Goal: Task Accomplishment & Management: Use online tool/utility

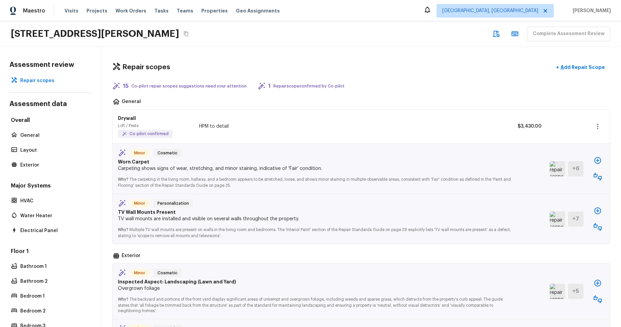
click at [292, 40] on div "[STREET_ADDRESS][PERSON_NAME] Complete Assessment Review" at bounding box center [310, 34] width 621 height 26
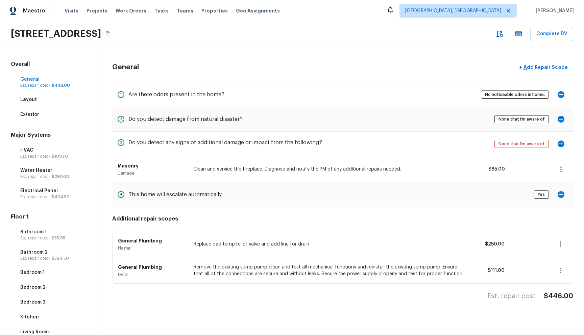
click at [325, 73] on div "General + Add Repair Scope" at bounding box center [342, 67] width 461 height 14
click at [31, 118] on div "Exterior" at bounding box center [50, 114] width 82 height 9
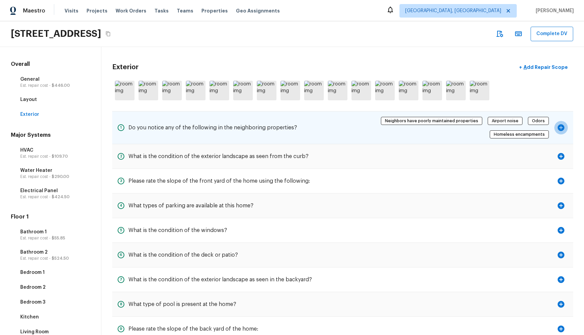
click at [563, 126] on icon "button" at bounding box center [561, 127] width 7 height 7
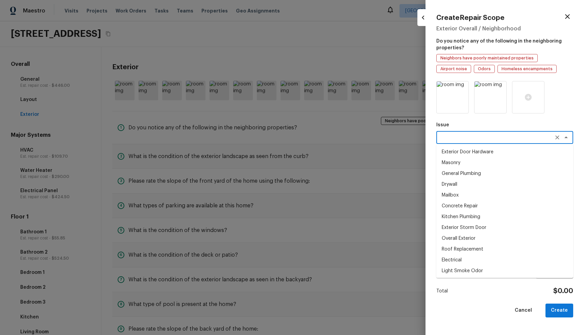
click at [531, 139] on textarea at bounding box center [495, 137] width 112 height 7
click at [311, 173] on div at bounding box center [292, 167] width 584 height 335
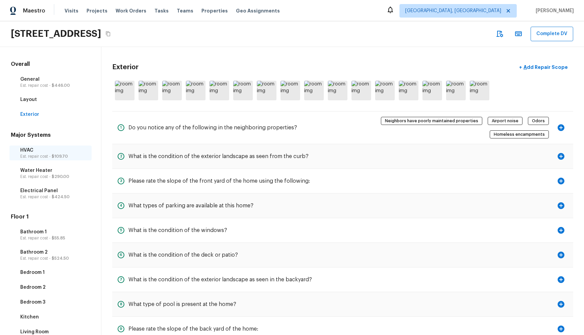
click at [39, 150] on p "HVAC" at bounding box center [53, 150] width 67 height 7
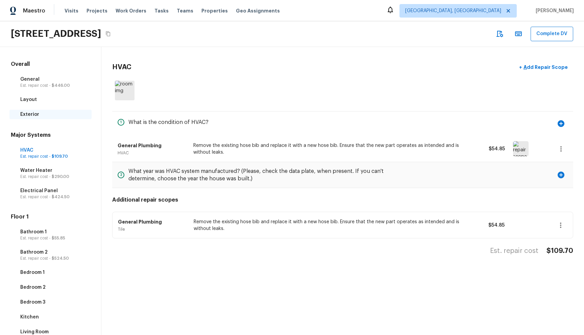
click at [53, 112] on p "Exterior" at bounding box center [53, 114] width 67 height 7
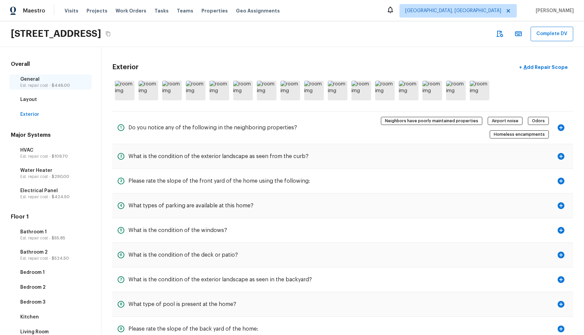
click at [69, 86] on p "Est. repair cost - $446.00" at bounding box center [53, 85] width 67 height 5
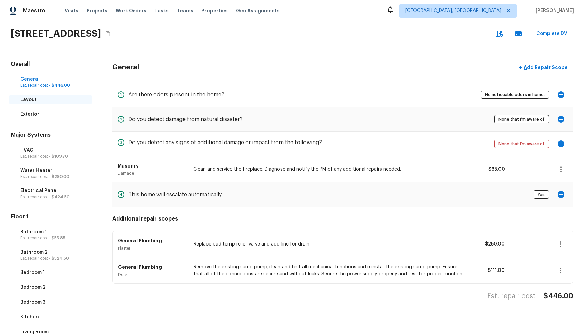
click at [65, 96] on p "Layout" at bounding box center [53, 99] width 67 height 7
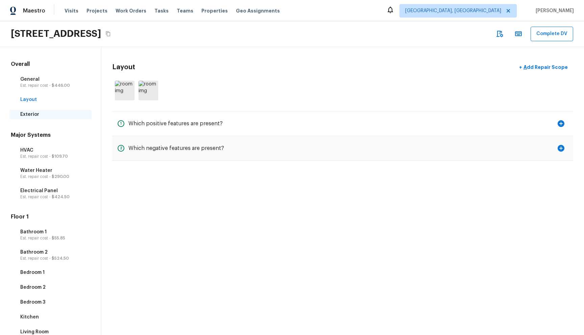
click at [59, 110] on div "Exterior" at bounding box center [50, 114] width 82 height 9
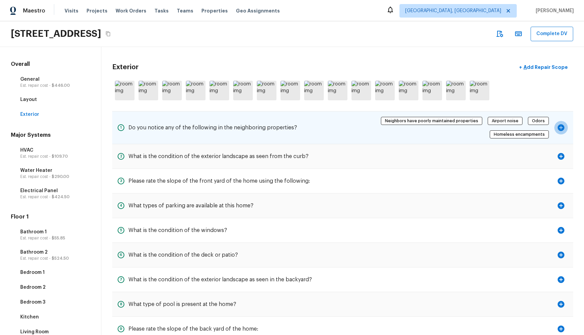
click at [560, 130] on icon "button" at bounding box center [561, 127] width 7 height 7
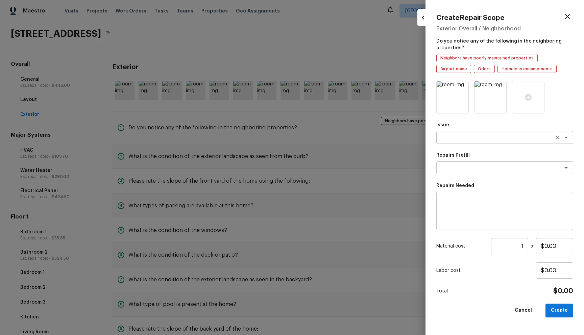
click at [538, 136] on textarea at bounding box center [495, 137] width 112 height 7
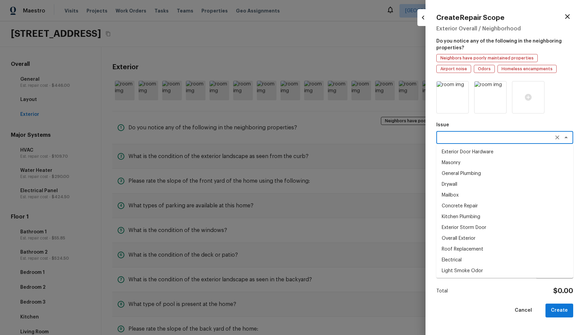
click at [526, 148] on li "Exterior Door Hardware" at bounding box center [504, 152] width 137 height 11
type textarea "Exterior Door Hardware"
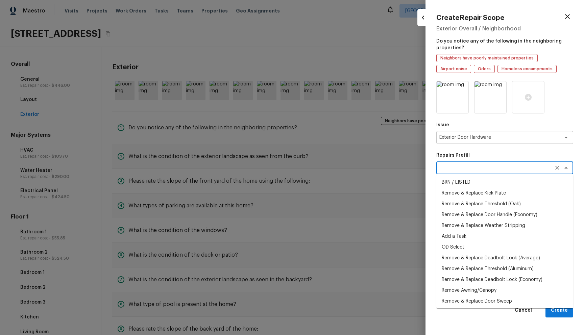
drag, startPoint x: 519, startPoint y: 165, endPoint x: 516, endPoint y: 169, distance: 4.5
click at [519, 165] on textarea at bounding box center [495, 168] width 112 height 7
click at [506, 235] on li "Add a Task" at bounding box center [504, 236] width 137 height 11
type textarea "Add a Task"
type textarea "HPM to detail"
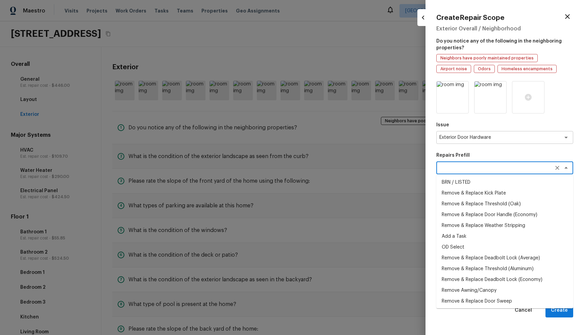
type input "$1.00"
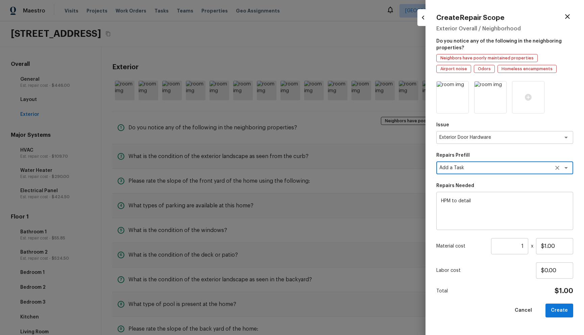
click at [559, 307] on button "Create" at bounding box center [559, 311] width 28 height 14
type input "$0.00"
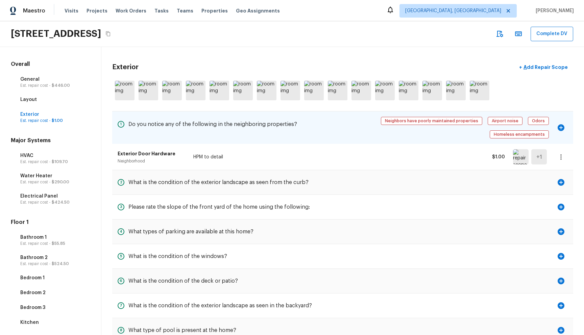
click at [562, 129] on icon "button" at bounding box center [561, 127] width 7 height 7
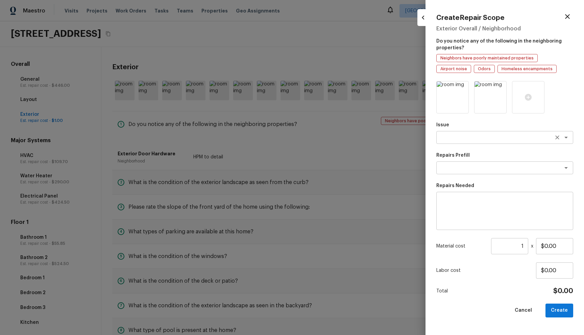
click at [536, 138] on textarea at bounding box center [495, 137] width 112 height 7
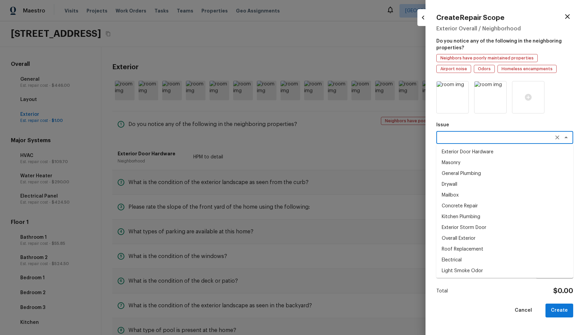
click at [477, 195] on li "Mailbox" at bounding box center [504, 195] width 137 height 11
type textarea "Mailbox"
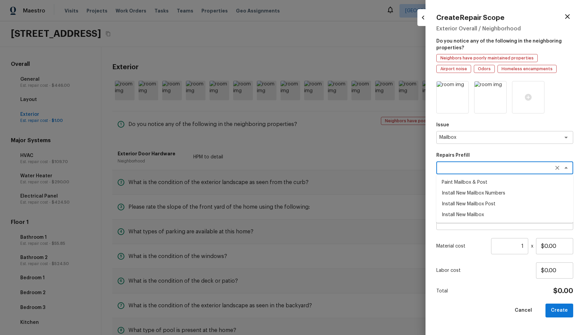
click at [505, 170] on textarea at bounding box center [495, 168] width 112 height 7
click at [506, 191] on li "Install New Mailbox Numbers" at bounding box center [504, 193] width 137 height 11
type textarea "Install New Mailbox Numbers"
type textarea "Remove the existing mailbox numbers (if present) and replace with new. Ensure t…"
type input "$20.00"
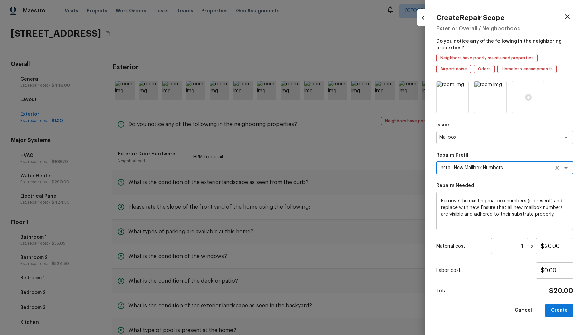
click at [564, 309] on button "Create" at bounding box center [559, 311] width 28 height 14
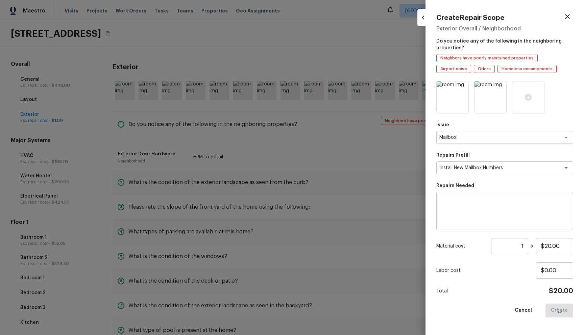
type input "$0.00"
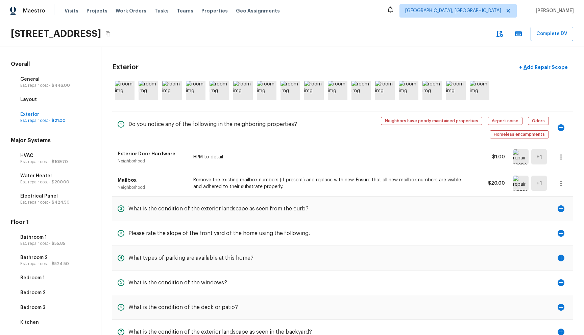
click at [394, 10] on div "Maestro Visits Projects Work Orders Tasks Teams Properties Geo Assignments Albu…" at bounding box center [292, 10] width 584 height 21
click at [337, 14] on div "Maestro Visits Projects Work Orders Tasks Teams Properties Geo Assignments Albu…" at bounding box center [292, 10] width 584 height 21
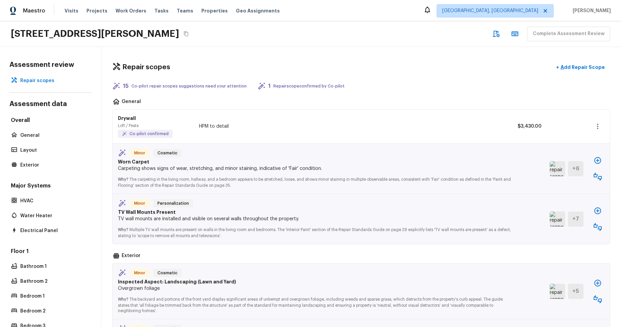
click at [560, 169] on img at bounding box center [558, 168] width 16 height 15
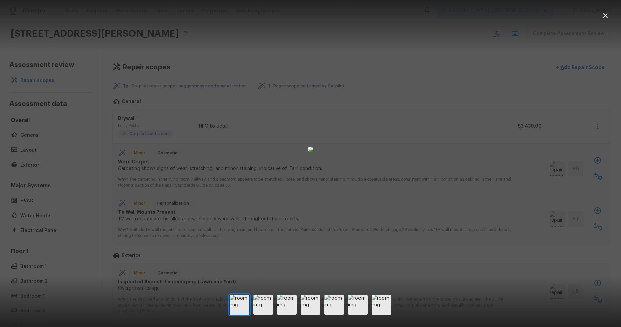
click at [607, 15] on div at bounding box center [310, 149] width 621 height 277
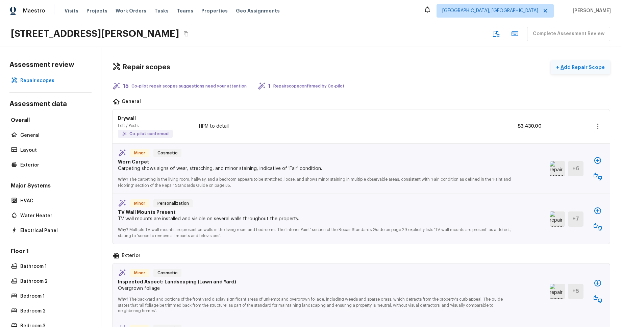
click at [574, 67] on p "Add Repair Scope" at bounding box center [582, 67] width 46 height 7
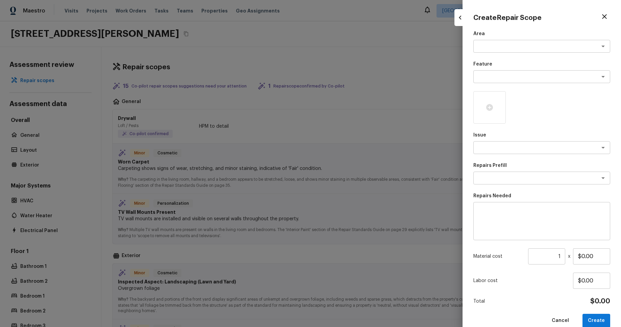
click at [423, 76] on div at bounding box center [310, 163] width 621 height 327
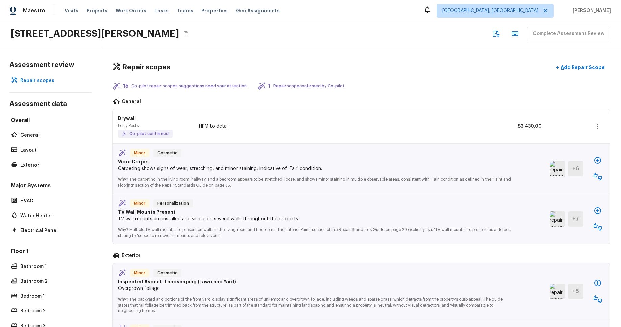
click at [558, 169] on img at bounding box center [558, 168] width 16 height 15
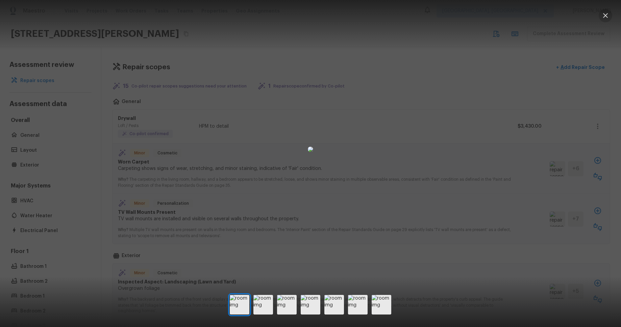
click at [608, 17] on icon "button" at bounding box center [606, 15] width 8 height 8
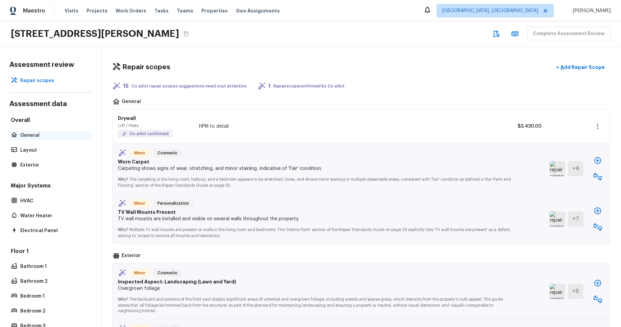
click at [23, 135] on p "General" at bounding box center [53, 135] width 67 height 7
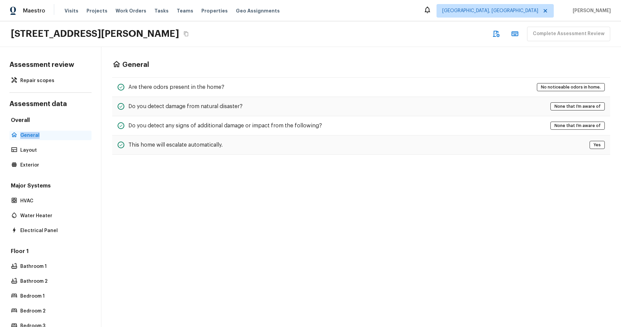
click at [23, 135] on p "General" at bounding box center [53, 135] width 67 height 7
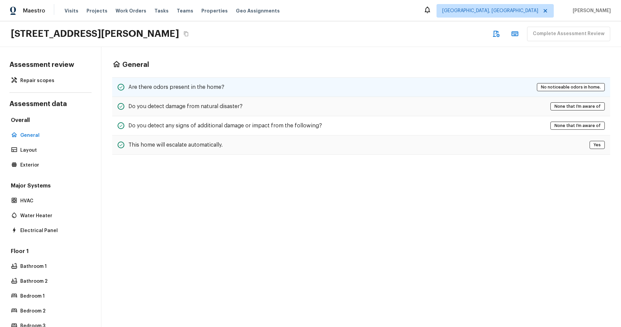
click at [341, 91] on div "Are there odors present in the home? No noticeable odors in home." at bounding box center [361, 87] width 498 height 20
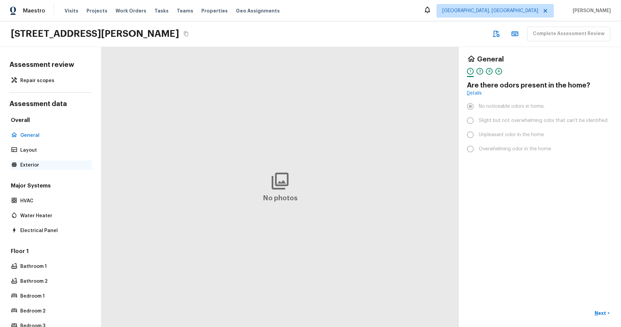
click at [34, 164] on p "Exterior" at bounding box center [53, 165] width 67 height 7
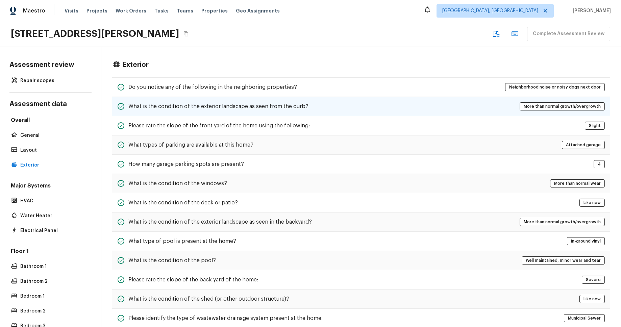
click at [421, 104] on div "What is the condition of the exterior landscape as seen from the curb? More tha…" at bounding box center [361, 106] width 498 height 19
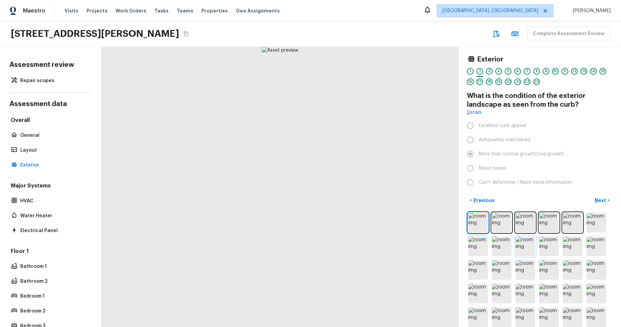
click at [528, 251] on img at bounding box center [526, 247] width 20 height 20
click at [525, 224] on img at bounding box center [526, 223] width 20 height 20
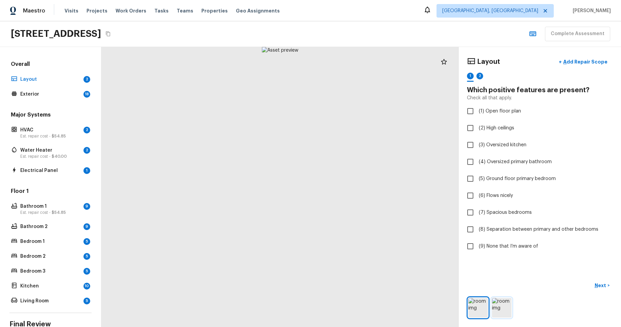
click at [497, 310] on img at bounding box center [502, 308] width 20 height 20
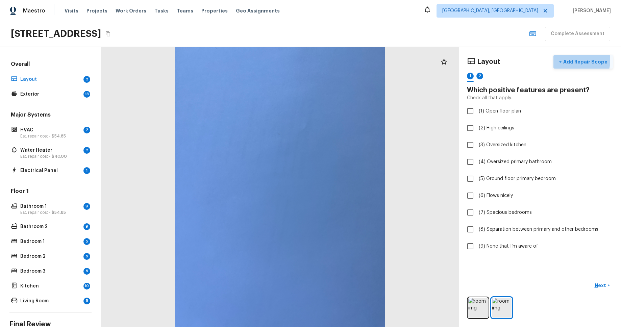
click at [579, 60] on p "Add Repair Scope" at bounding box center [585, 61] width 46 height 7
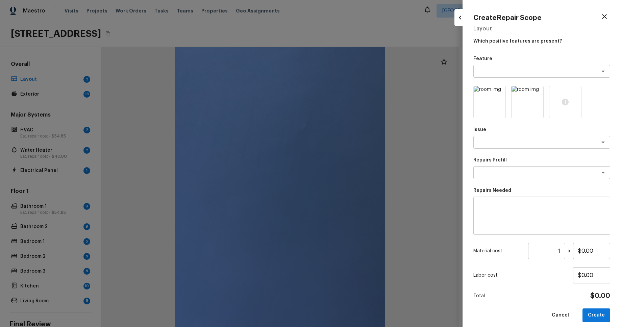
click at [463, 23] on div at bounding box center [460, 17] width 11 height 17
click at [459, 21] on icon "button" at bounding box center [460, 18] width 8 height 8
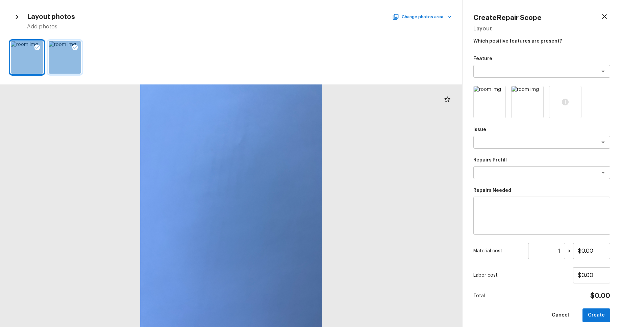
click at [57, 62] on div at bounding box center [65, 57] width 32 height 32
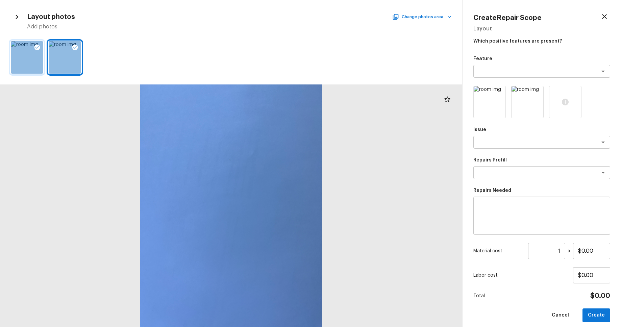
click at [35, 59] on div at bounding box center [27, 57] width 32 height 32
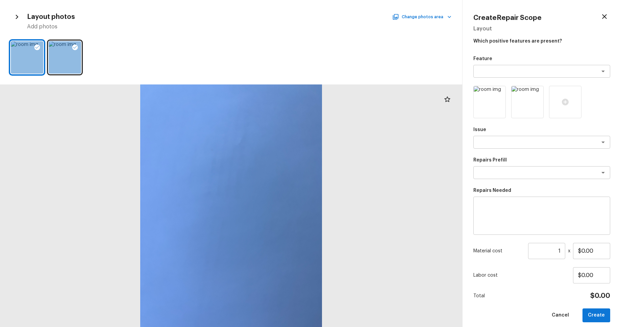
click at [276, 166] on div at bounding box center [231, 205] width 462 height 243
drag, startPoint x: 602, startPoint y: 14, endPoint x: 598, endPoint y: 17, distance: 5.0
click at [602, 14] on icon "button" at bounding box center [605, 17] width 8 height 8
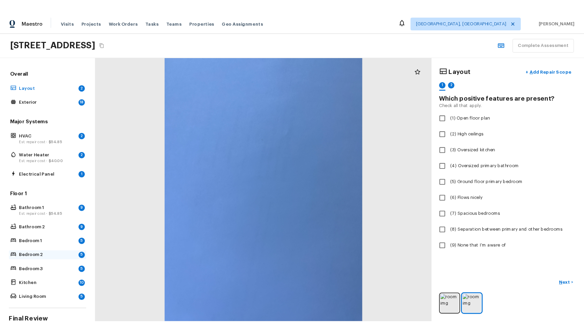
scroll to position [58, 0]
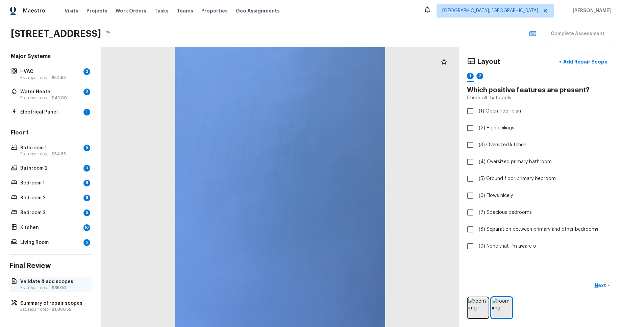
click at [38, 290] on p "Est. repair cost - $85.00" at bounding box center [53, 287] width 67 height 5
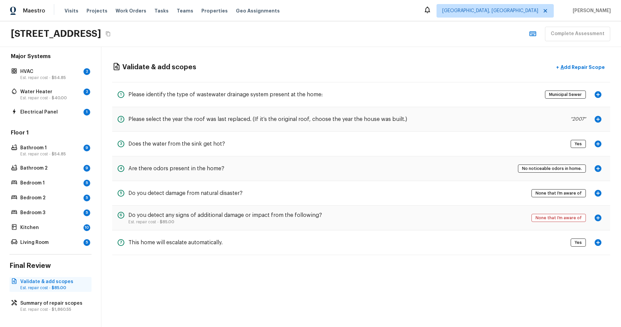
drag, startPoint x: 37, startPoint y: 304, endPoint x: 49, endPoint y: 289, distance: 19.9
click at [37, 304] on p "Summary of repair scopes" at bounding box center [53, 303] width 67 height 7
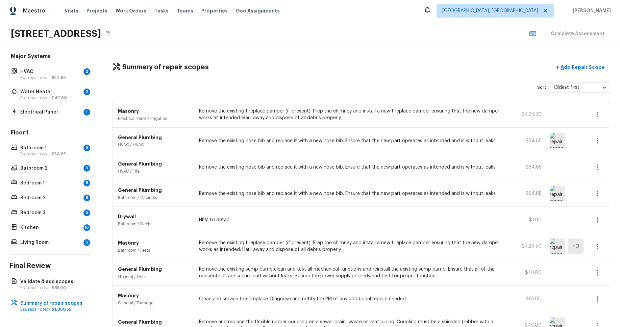
click at [561, 249] on img at bounding box center [558, 246] width 16 height 15
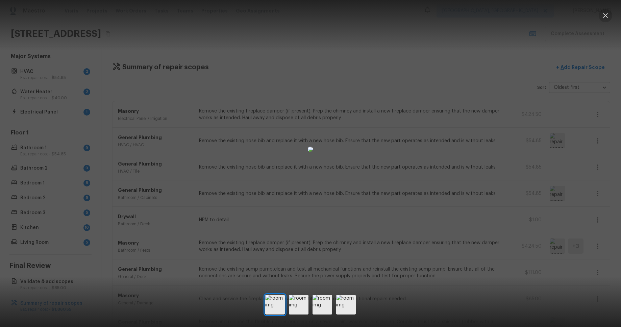
click at [605, 16] on icon "button" at bounding box center [605, 15] width 5 height 5
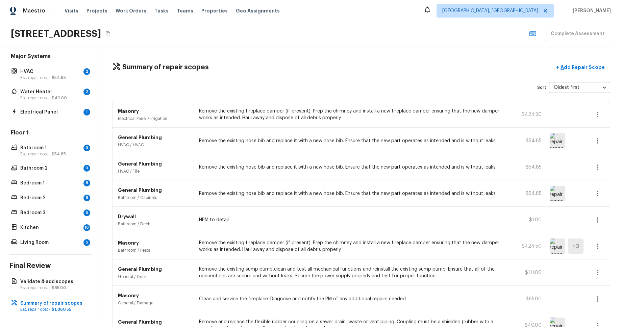
click at [563, 249] on img at bounding box center [558, 246] width 16 height 15
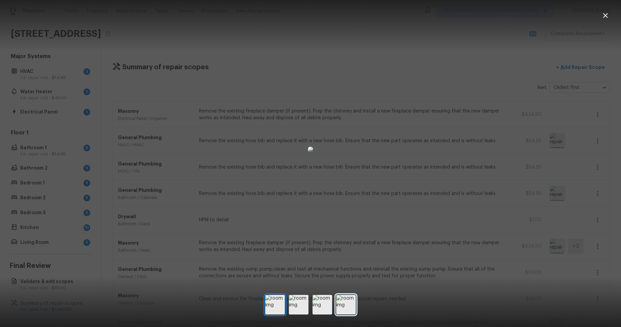
click at [344, 296] on img at bounding box center [346, 305] width 20 height 20
drag, startPoint x: 137, startPoint y: 212, endPoint x: 60, endPoint y: 199, distance: 78.5
click at [133, 211] on div at bounding box center [310, 149] width 621 height 277
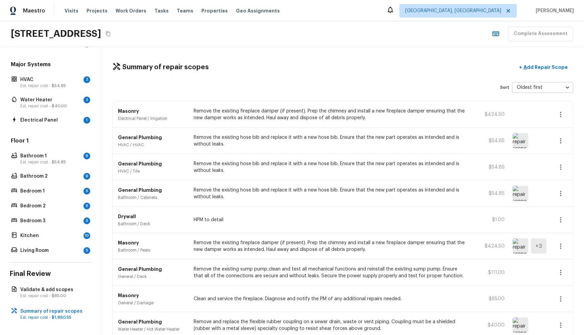
scroll to position [50, 0]
